Goal: Find specific page/section: Find specific page/section

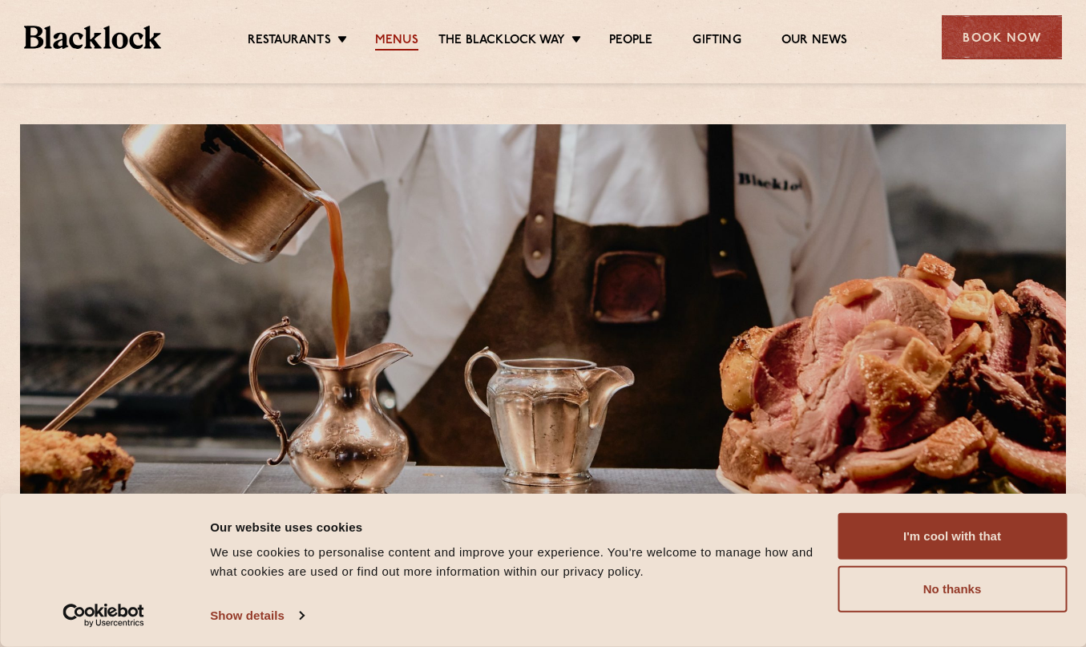
click at [396, 43] on link "Menus" at bounding box center [396, 42] width 43 height 18
click at [948, 593] on button "No thanks" at bounding box center [952, 589] width 229 height 46
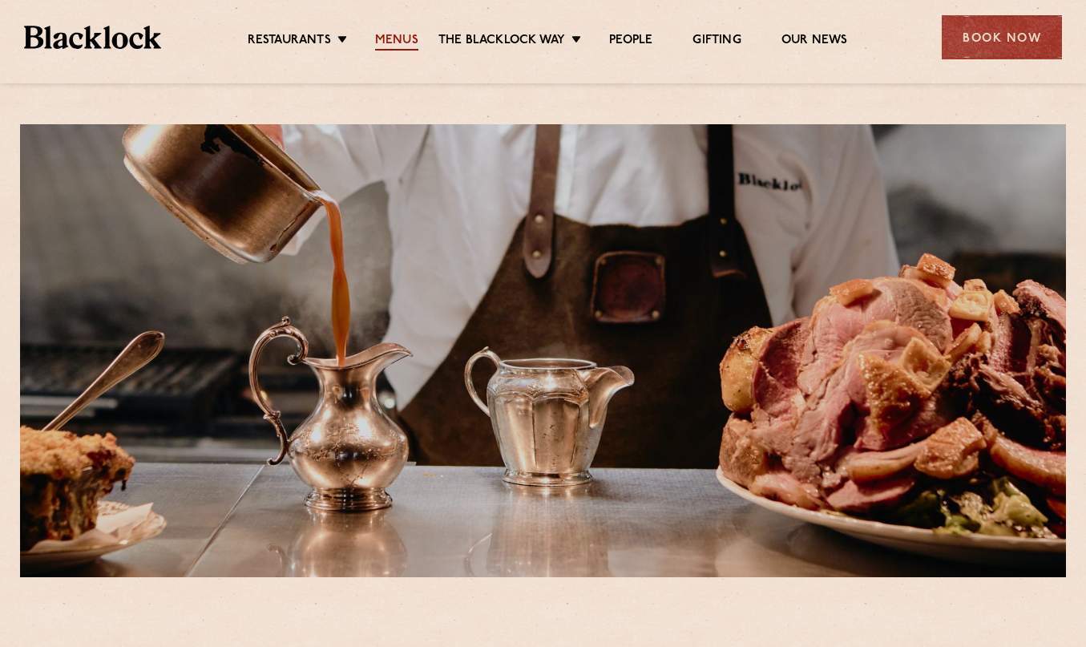
click at [414, 38] on link "Menus" at bounding box center [396, 42] width 43 height 18
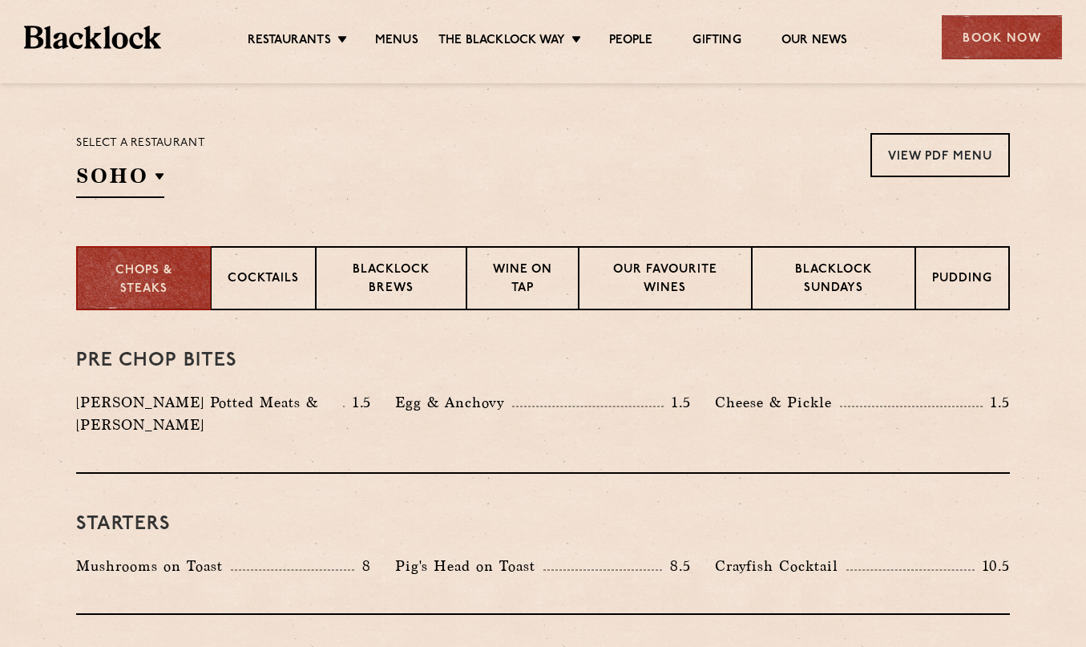
scroll to position [497, 0]
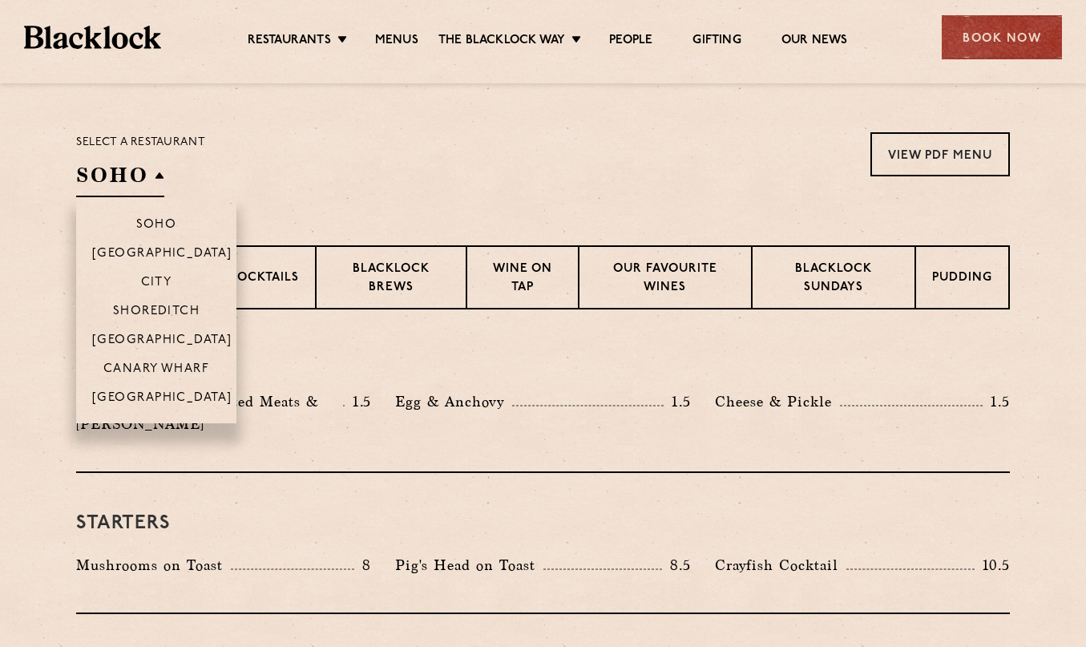
click at [161, 172] on h2 "SOHO" at bounding box center [120, 179] width 88 height 36
click at [174, 342] on p "[GEOGRAPHIC_DATA]" at bounding box center [162, 341] width 140 height 16
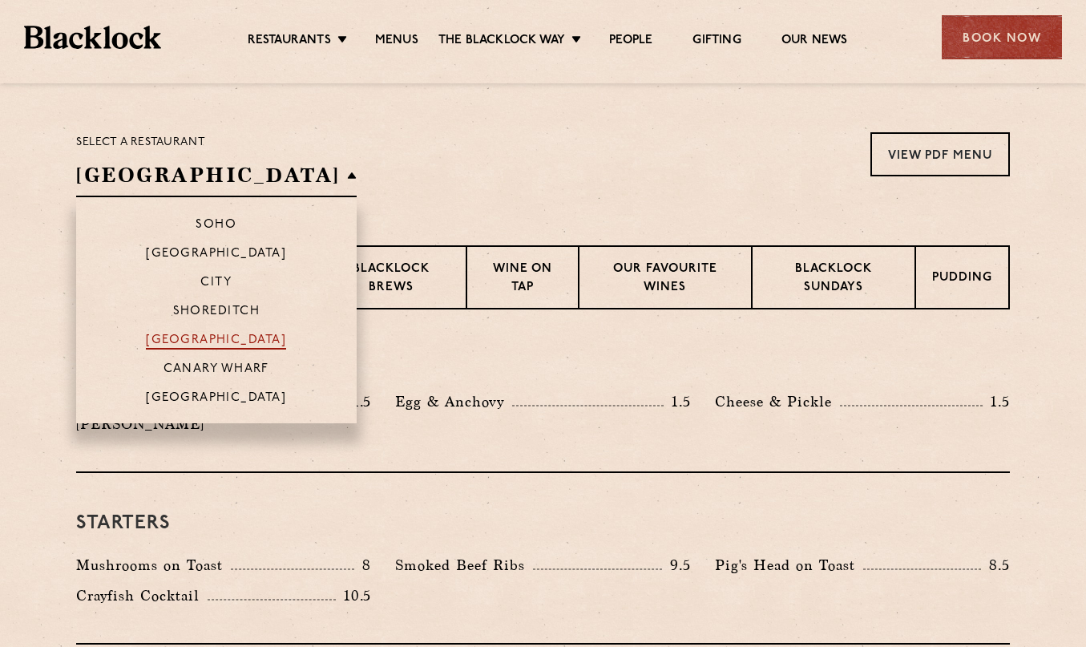
click at [217, 345] on p "[GEOGRAPHIC_DATA]" at bounding box center [216, 341] width 140 height 16
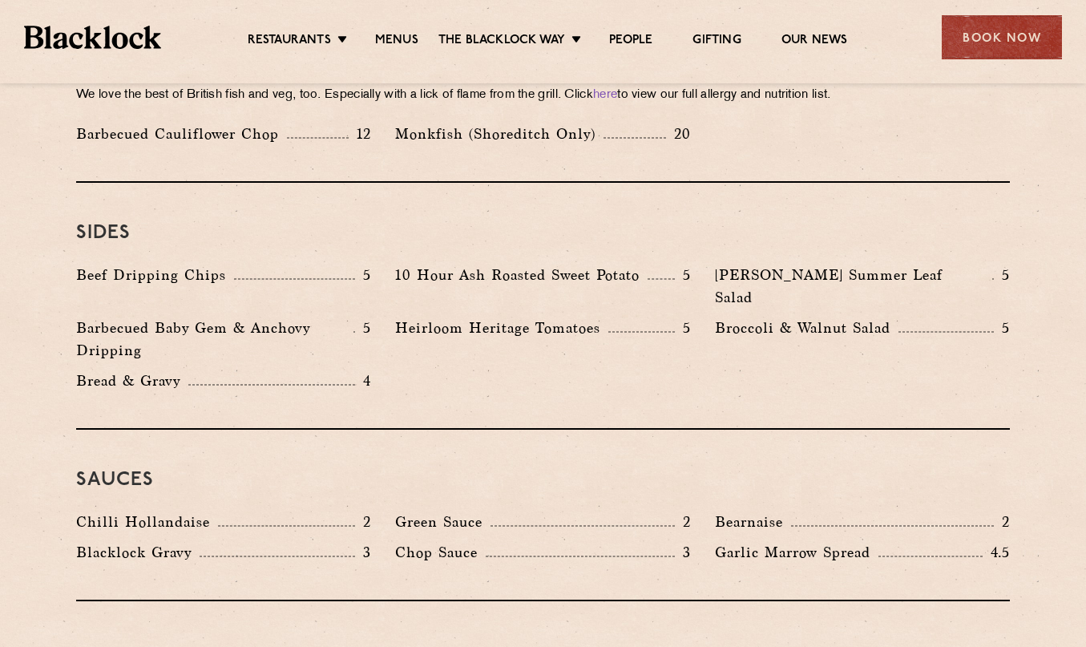
scroll to position [2403, 0]
